Goal: Task Accomplishment & Management: Complete application form

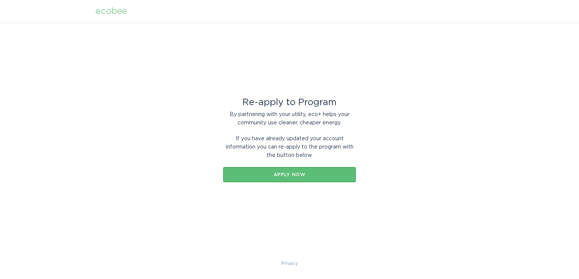
click at [284, 176] on div "Apply now" at bounding box center [289, 175] width 125 height 5
